Goal: Obtain resource: Obtain resource

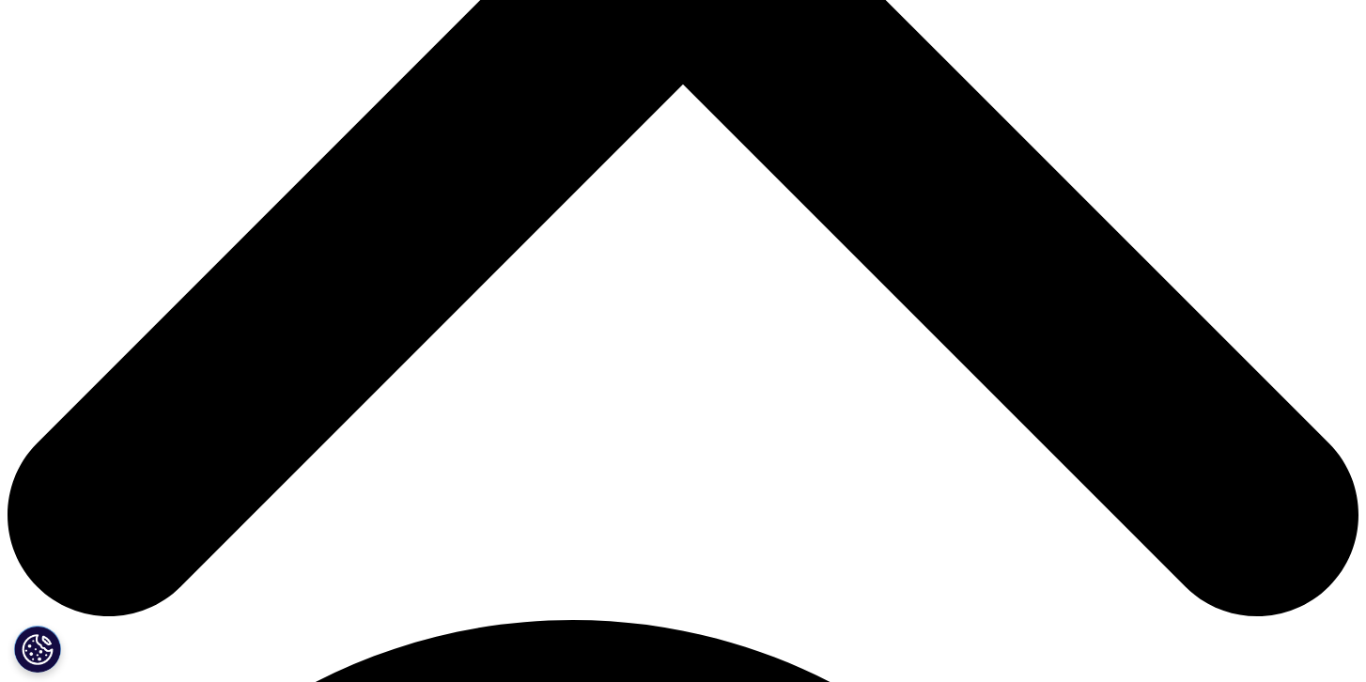
scroll to position [766, 0]
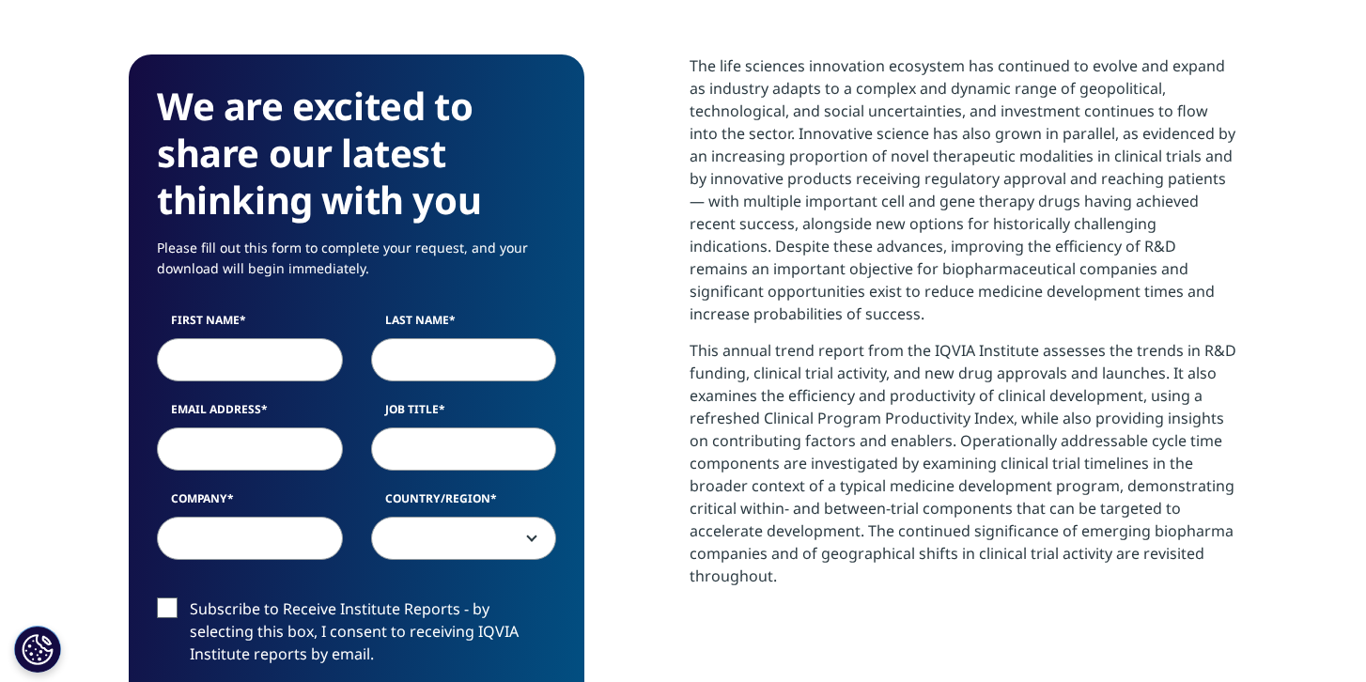
scroll to position [1038, 1109]
click at [221, 347] on input "First Name" at bounding box center [250, 359] width 186 height 43
type input "Guanzhen"
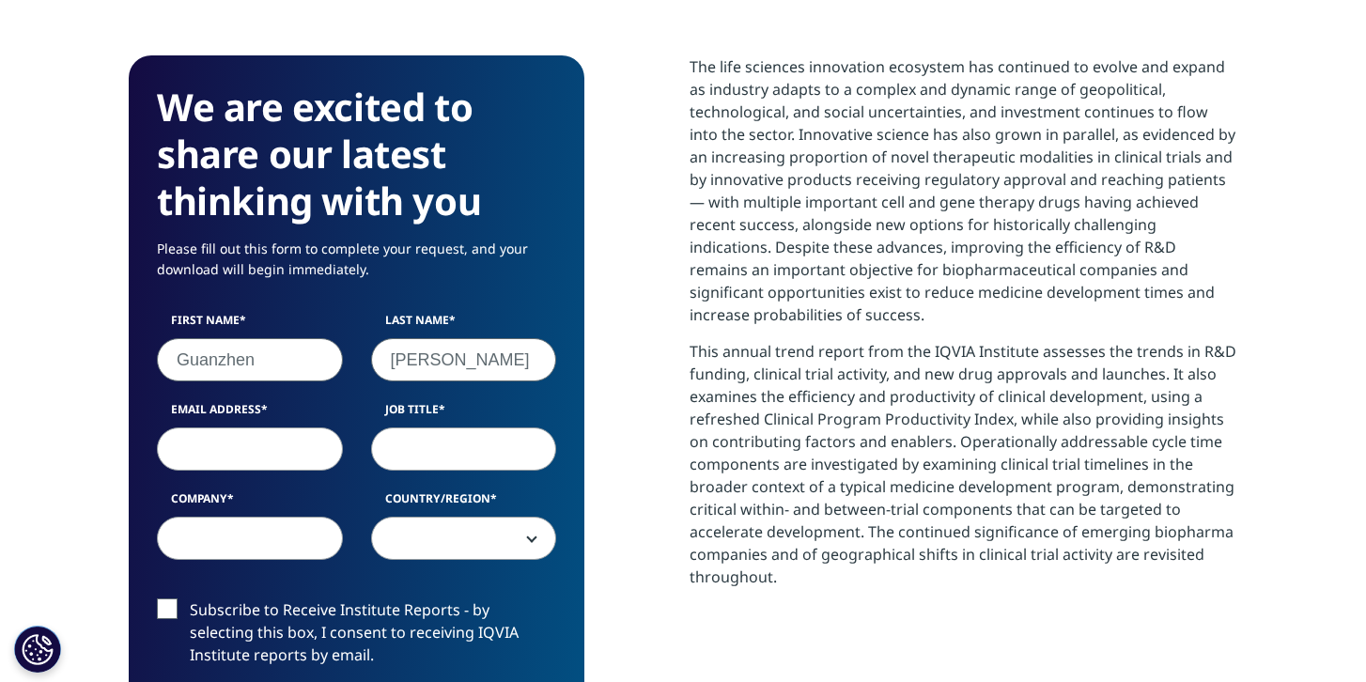
type input "[PERSON_NAME]"
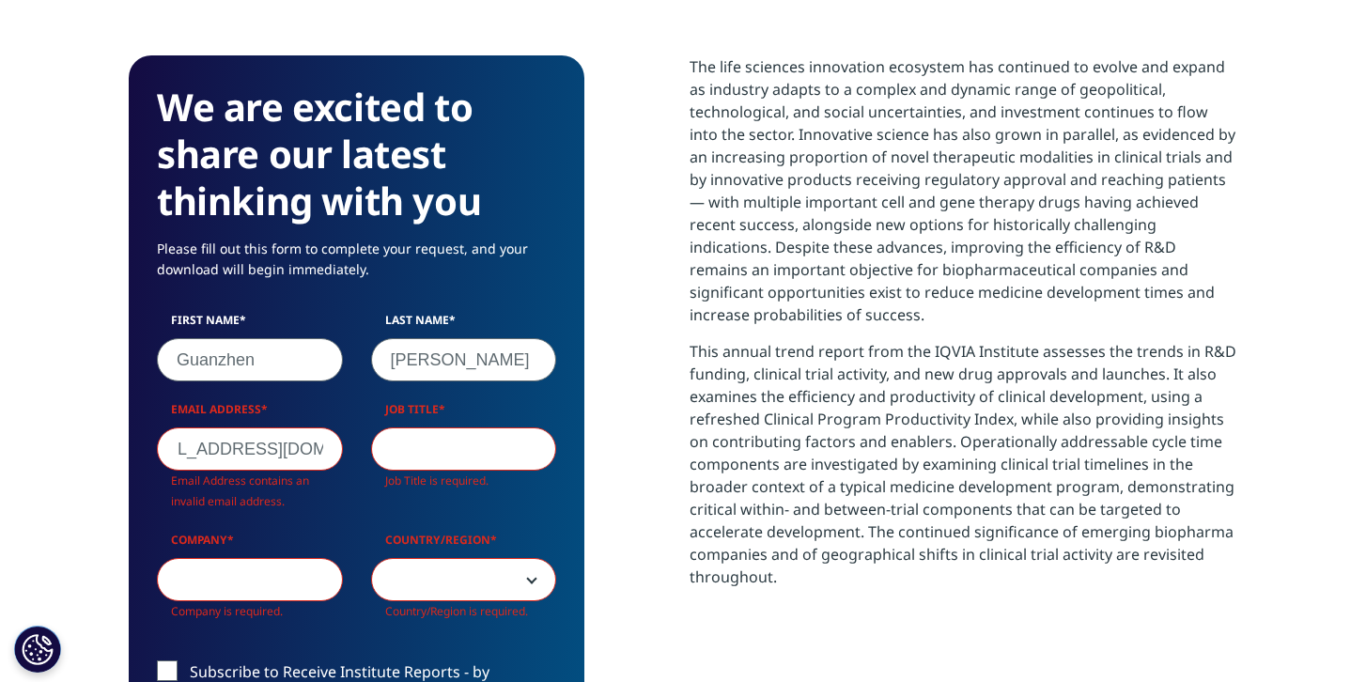
scroll to position [0, 59]
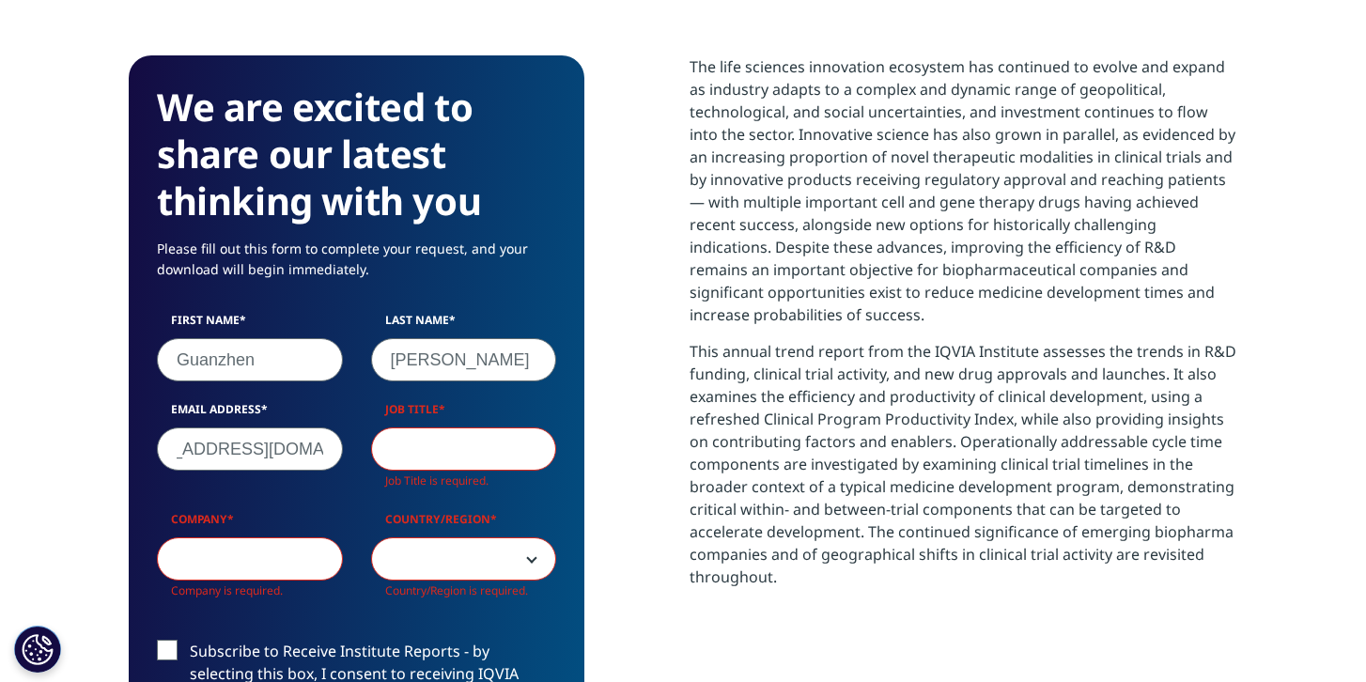
type input "[EMAIL_ADDRESS][DOMAIN_NAME]"
click at [432, 457] on input "Job Title" at bounding box center [464, 449] width 186 height 43
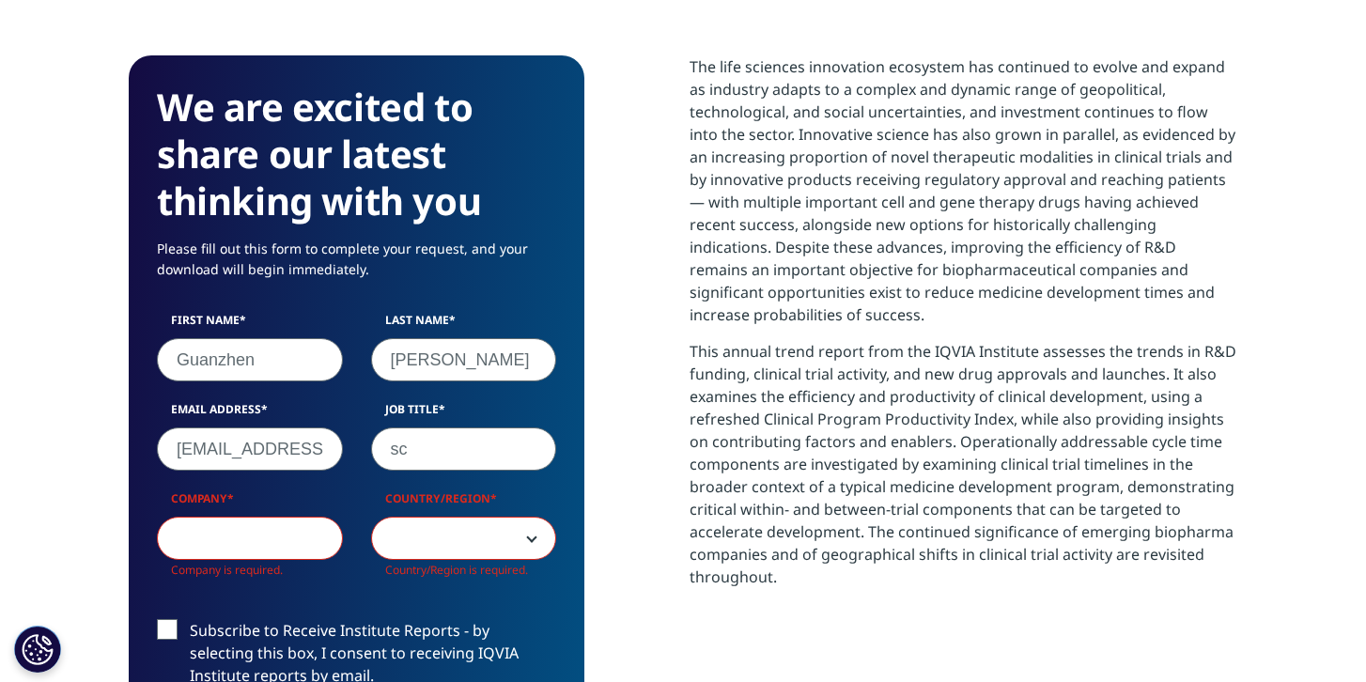
scroll to position [1080, 1109]
type input "sciencist"
click at [269, 545] on input "Company" at bounding box center [250, 538] width 186 height 43
type input "[PERSON_NAME]"
click at [417, 549] on span at bounding box center [464, 539] width 184 height 43
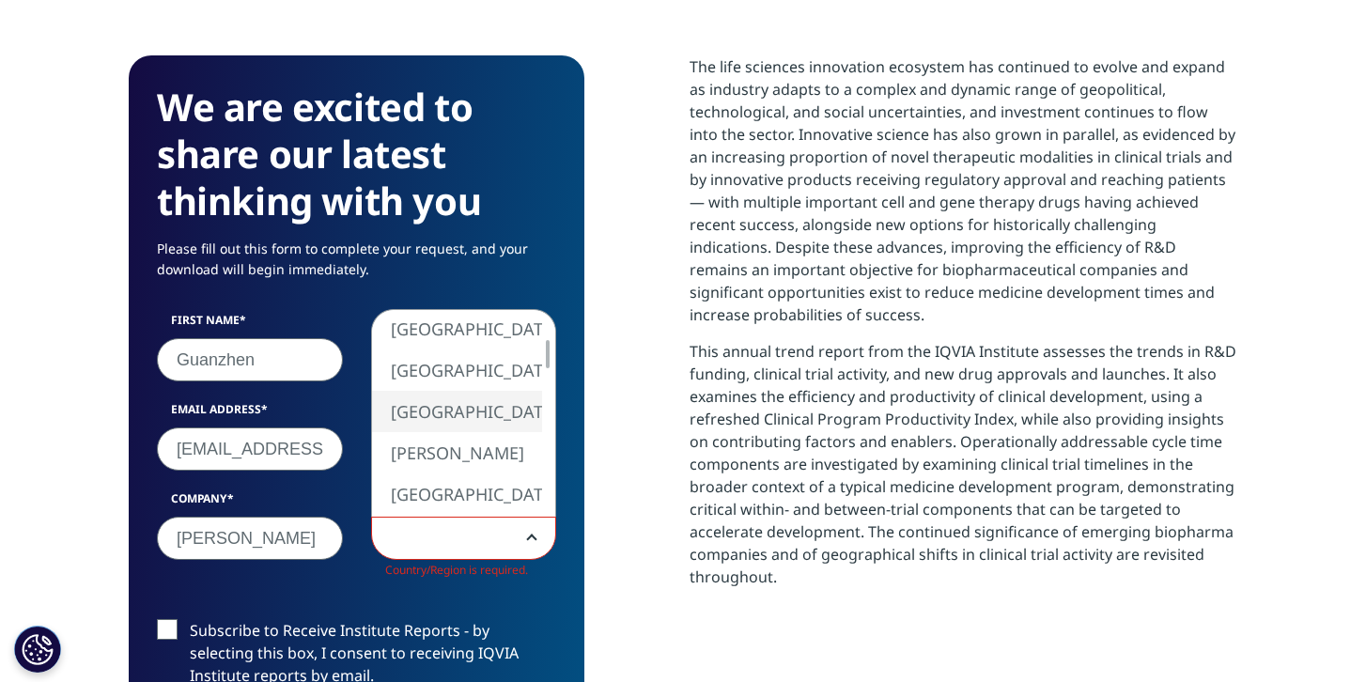
click at [404, 545] on span at bounding box center [464, 539] width 184 height 43
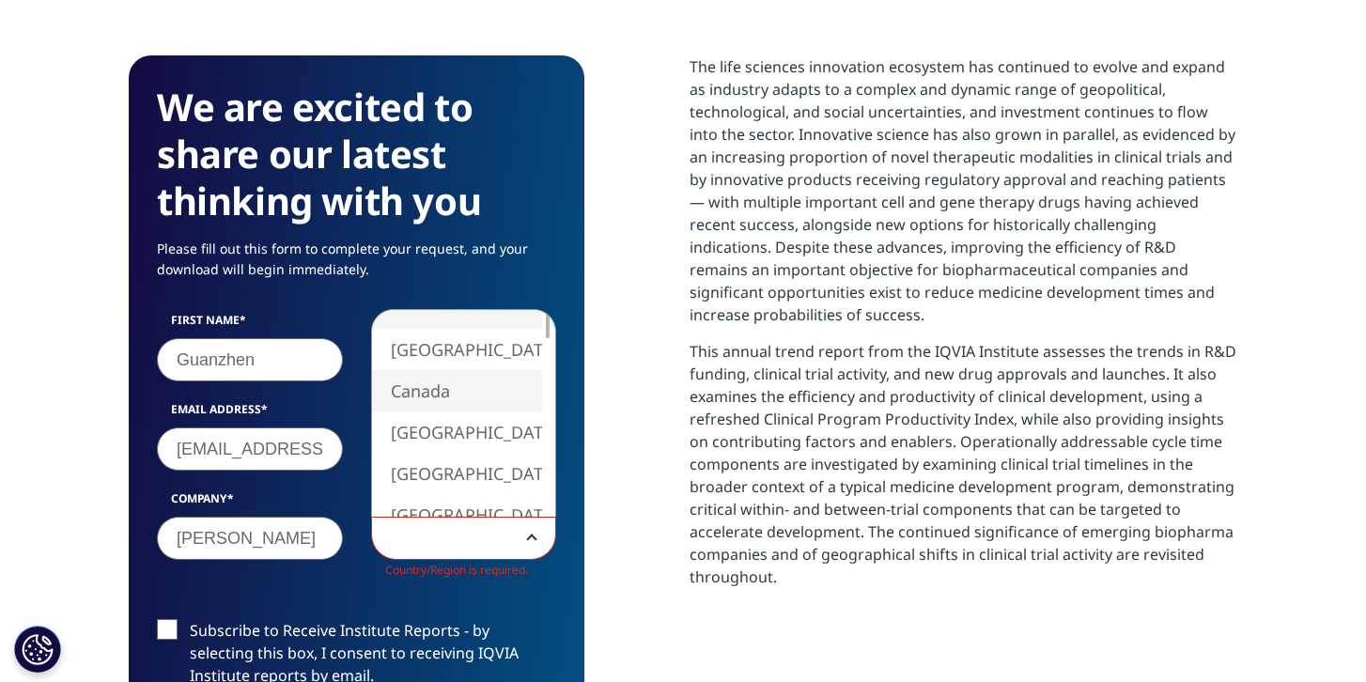
click at [417, 539] on span at bounding box center [464, 539] width 184 height 43
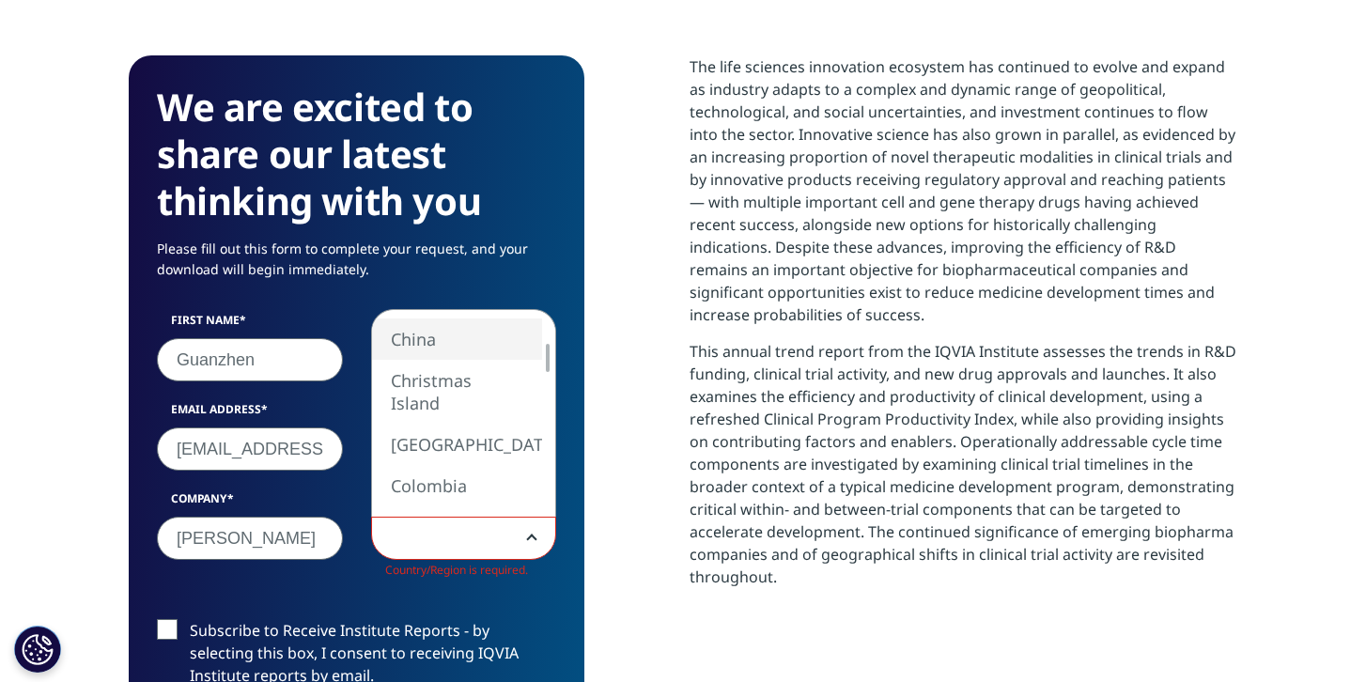
select select "China"
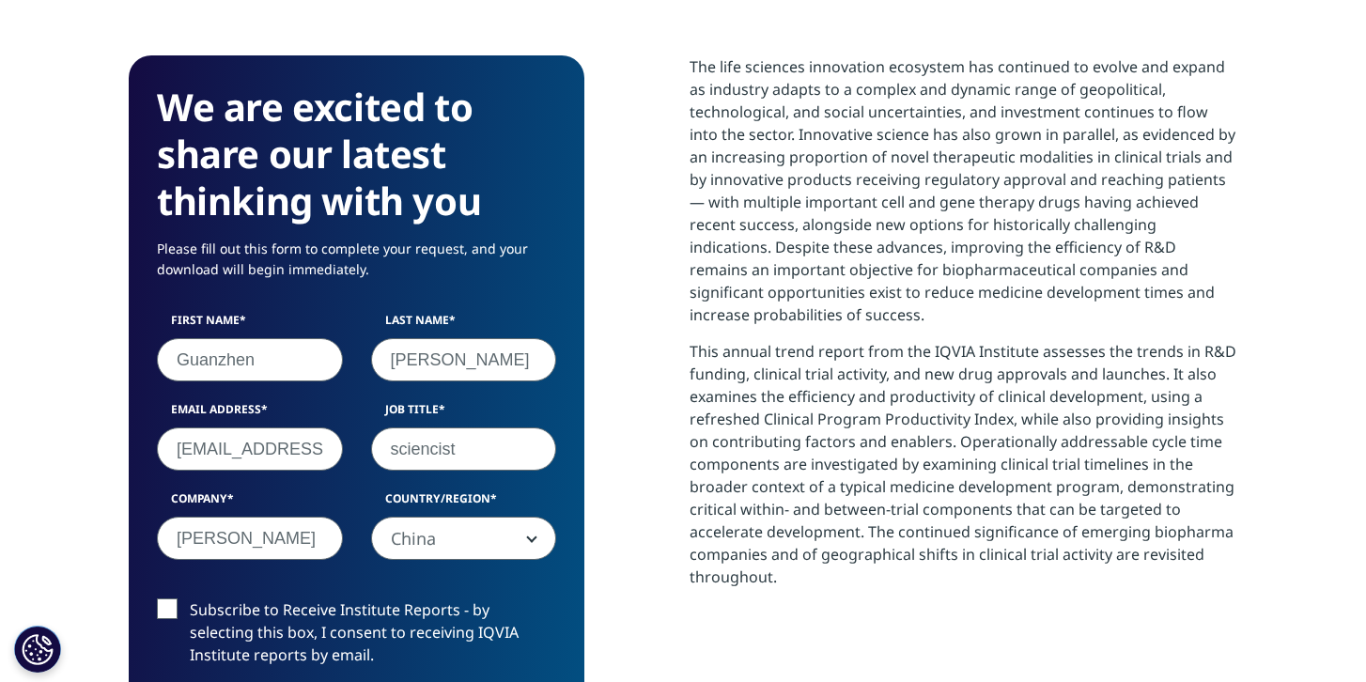
scroll to position [1059, 1109]
click at [157, 609] on label "Subscribe to Receive Institute Reports - by selecting this box, I consent to re…" at bounding box center [356, 638] width 399 height 78
click at [190, 599] on input "Subscribe to Receive Institute Reports - by selecting this box, I consent to re…" at bounding box center [190, 599] width 0 height 0
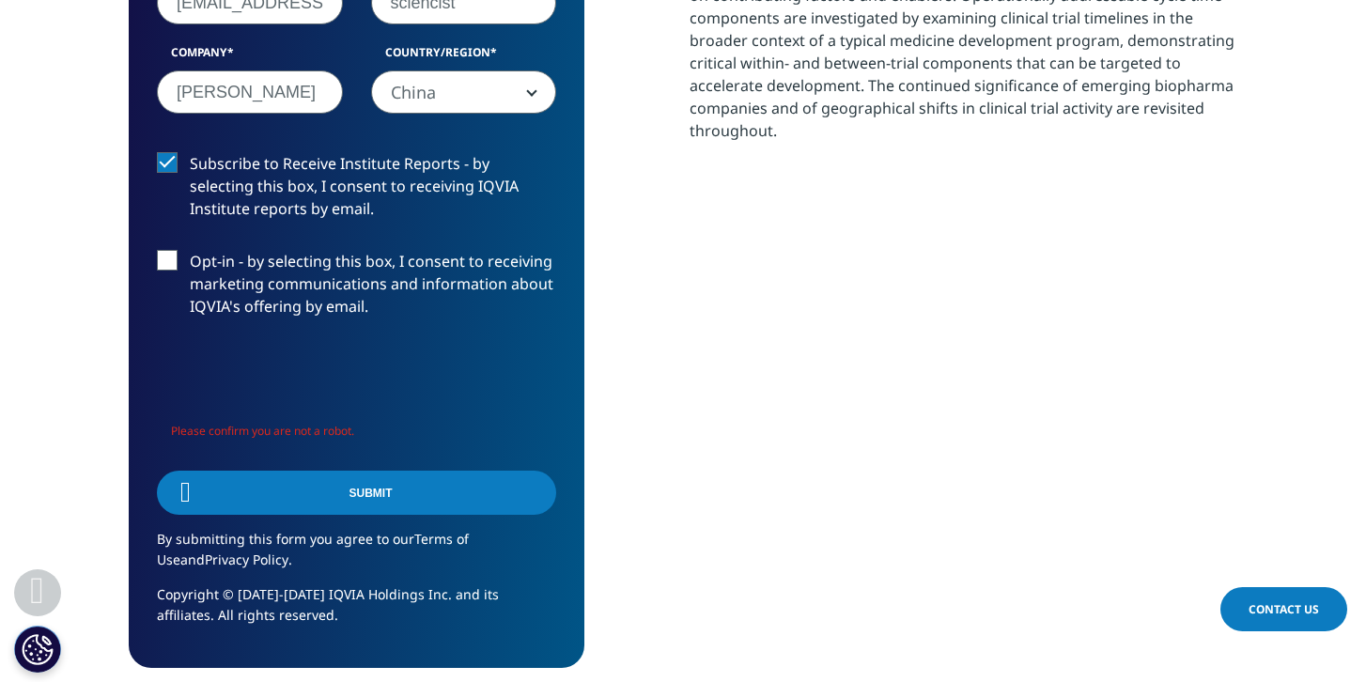
scroll to position [1210, 0]
